Goal: Check status

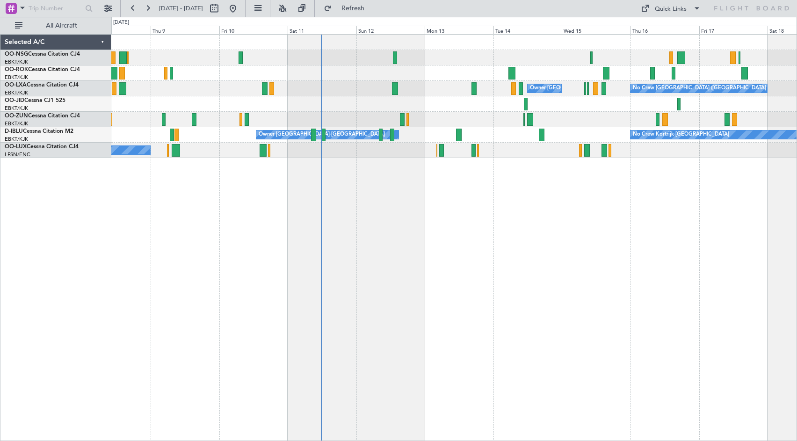
click at [359, 245] on div "No Crew [GEOGRAPHIC_DATA] ([GEOGRAPHIC_DATA] National) Owner [GEOGRAPHIC_DATA]-…" at bounding box center [454, 237] width 686 height 407
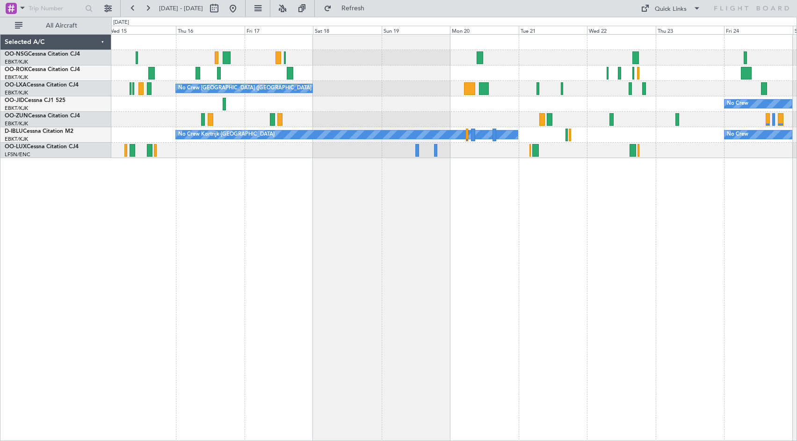
click at [320, 65] on div at bounding box center [453, 57] width 685 height 15
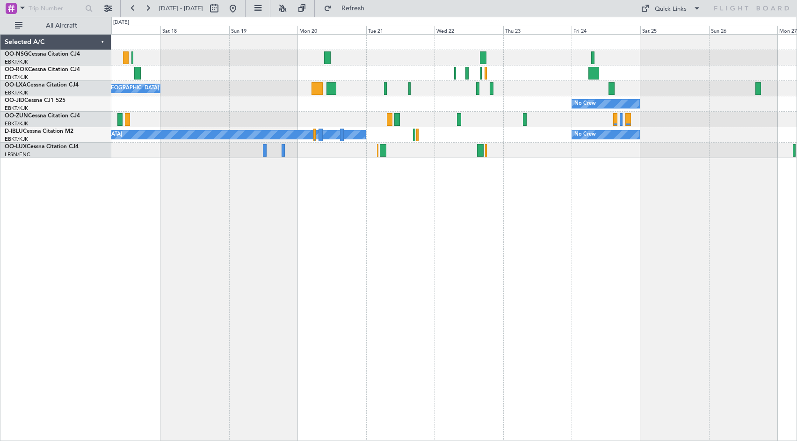
click at [515, 97] on div "No Crew [GEOGRAPHIC_DATA] ([GEOGRAPHIC_DATA] National) Owner [GEOGRAPHIC_DATA]-…" at bounding box center [453, 96] width 685 height 123
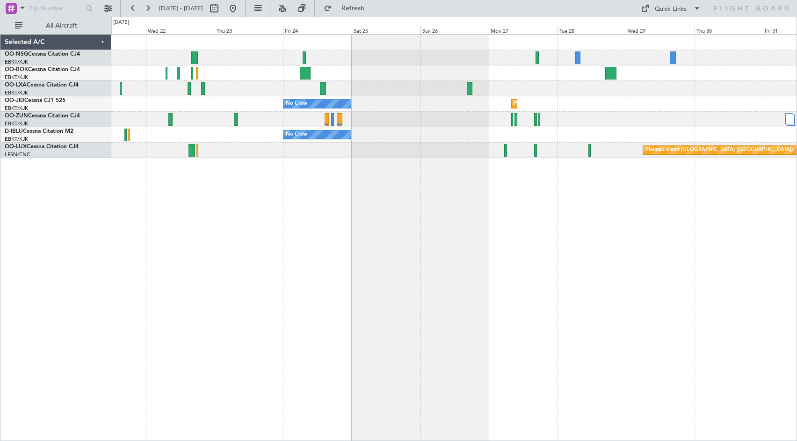
click at [383, 71] on div "No Crew Planned Maint [GEOGRAPHIC_DATA]-[GEOGRAPHIC_DATA] No Crew No Crew Kortr…" at bounding box center [453, 96] width 685 height 123
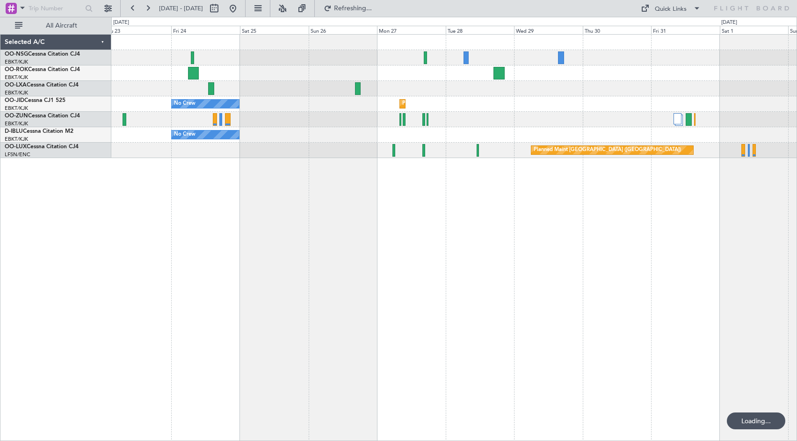
click at [234, 65] on div at bounding box center [453, 57] width 685 height 15
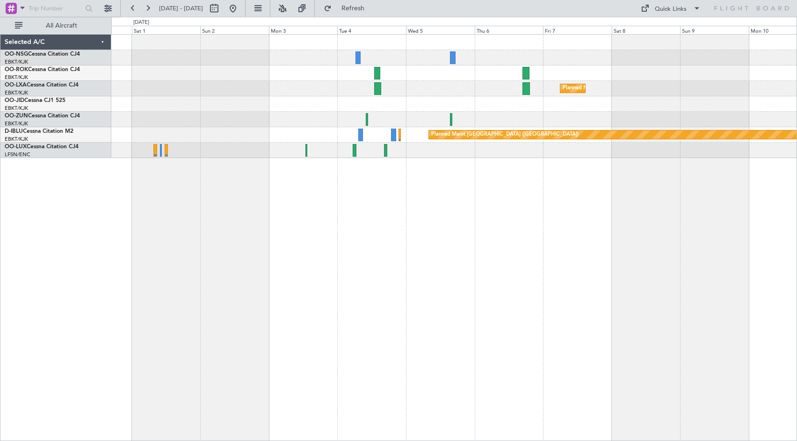
click at [129, 102] on div "Planned Maint Kortrijk-[GEOGRAPHIC_DATA] Planned Maint [GEOGRAPHIC_DATA] ([GEOG…" at bounding box center [453, 96] width 685 height 123
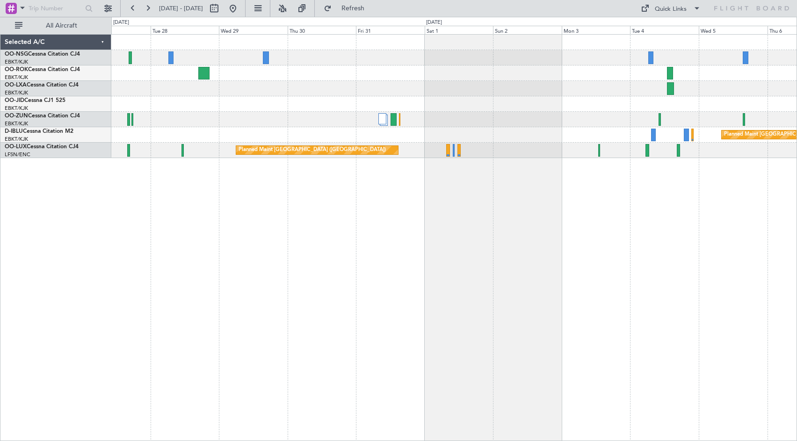
click at [631, 102] on div "Planned Maint Kortrijk-[GEOGRAPHIC_DATA] No Crew" at bounding box center [453, 103] width 685 height 15
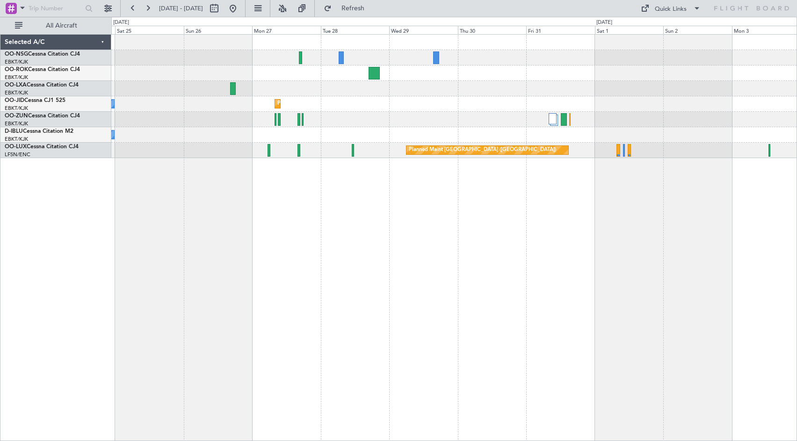
click at [604, 112] on div "Planned Maint Kortrijk-[GEOGRAPHIC_DATA] No Crew No Crew Planned Maint [GEOGRAP…" at bounding box center [453, 96] width 685 height 123
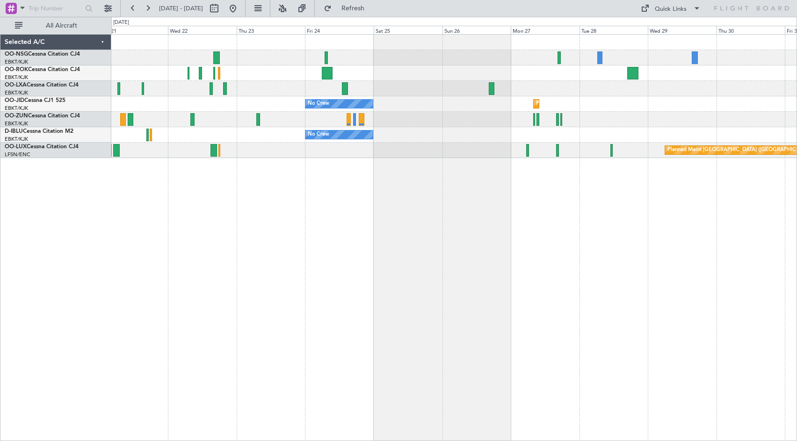
click at [697, 98] on div "Planned Maint Kortrijk-[GEOGRAPHIC_DATA] No Crew No Crew No Crew Kortrijk-[GEOG…" at bounding box center [453, 96] width 685 height 123
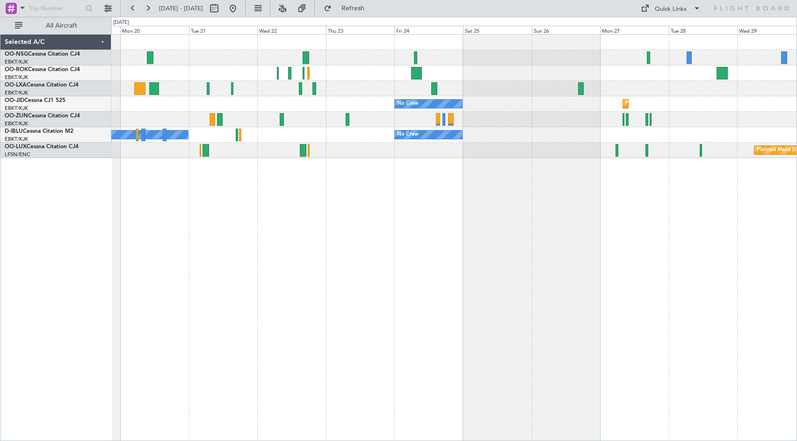
click at [681, 92] on div "No Crew [GEOGRAPHIC_DATA] ([GEOGRAPHIC_DATA] National)" at bounding box center [453, 88] width 685 height 15
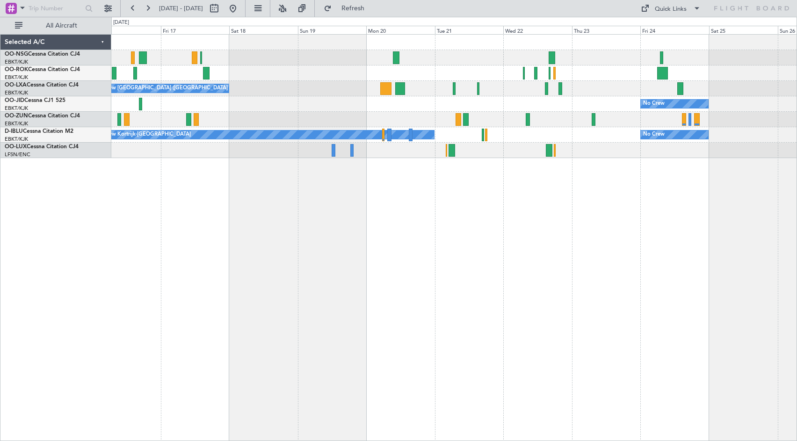
click at [531, 214] on div "No Crew [GEOGRAPHIC_DATA] ([GEOGRAPHIC_DATA] National) Owner [GEOGRAPHIC_DATA]-…" at bounding box center [454, 237] width 686 height 407
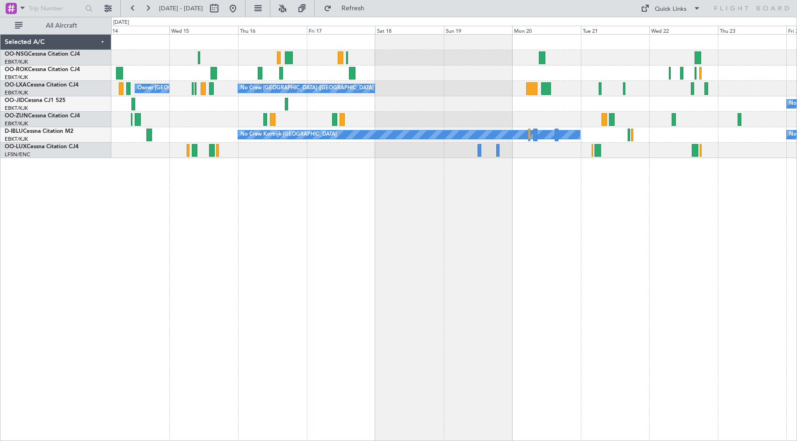
click at [482, 223] on div "No Crew [GEOGRAPHIC_DATA] ([GEOGRAPHIC_DATA] National) Owner [GEOGRAPHIC_DATA]-…" at bounding box center [454, 237] width 686 height 407
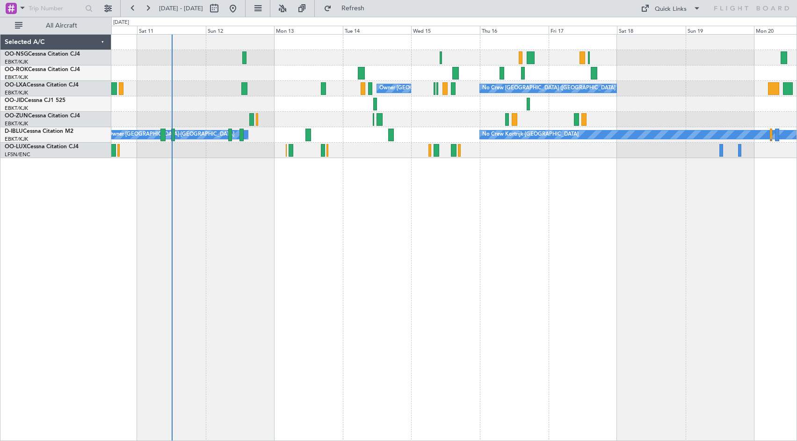
click at [612, 213] on div "No Crew [GEOGRAPHIC_DATA] ([GEOGRAPHIC_DATA] National) Owner [GEOGRAPHIC_DATA]-…" at bounding box center [454, 237] width 686 height 407
